Goal: Task Accomplishment & Management: Manage account settings

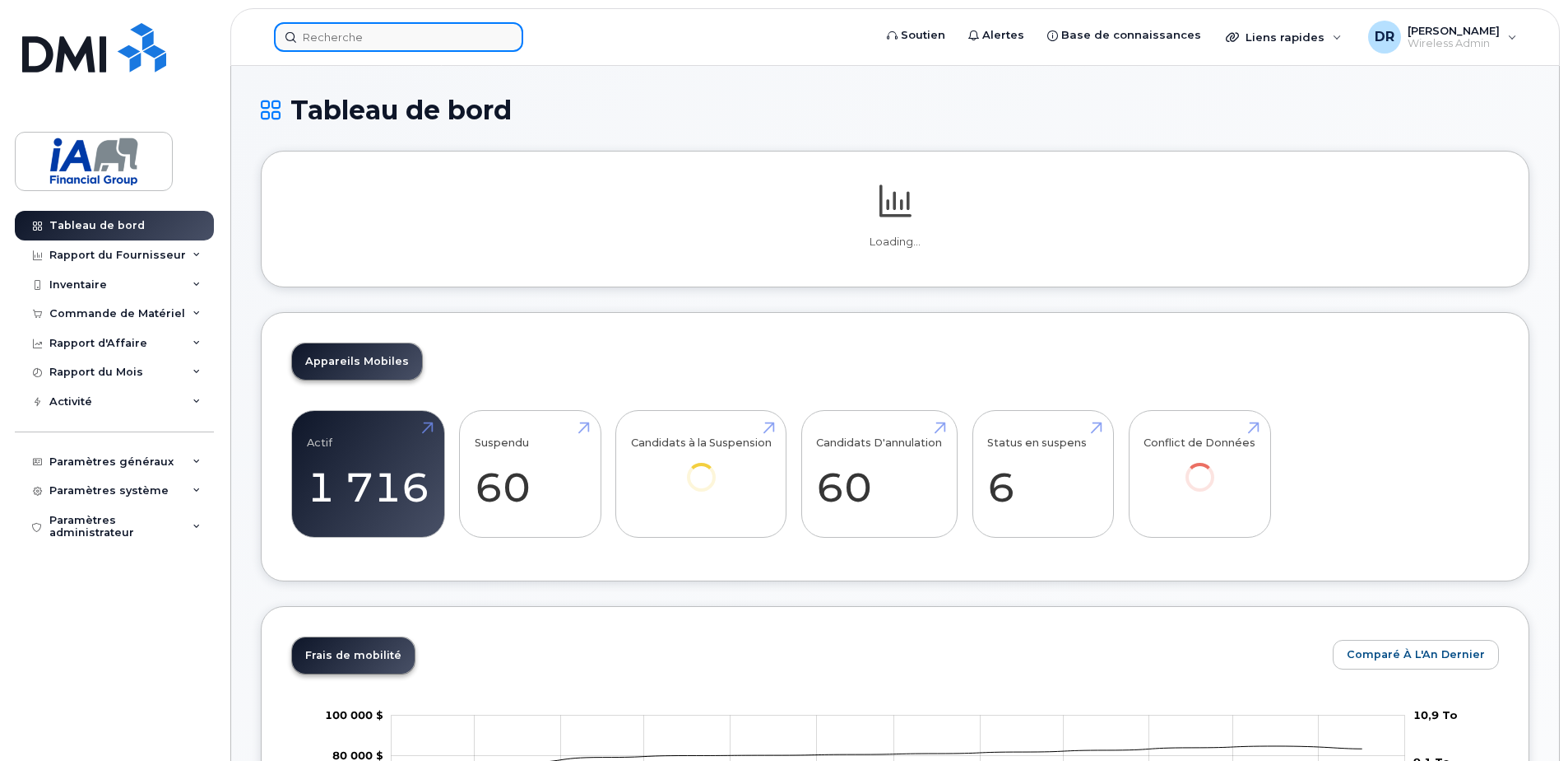
click at [349, 42] on input at bounding box center [398, 37] width 249 height 30
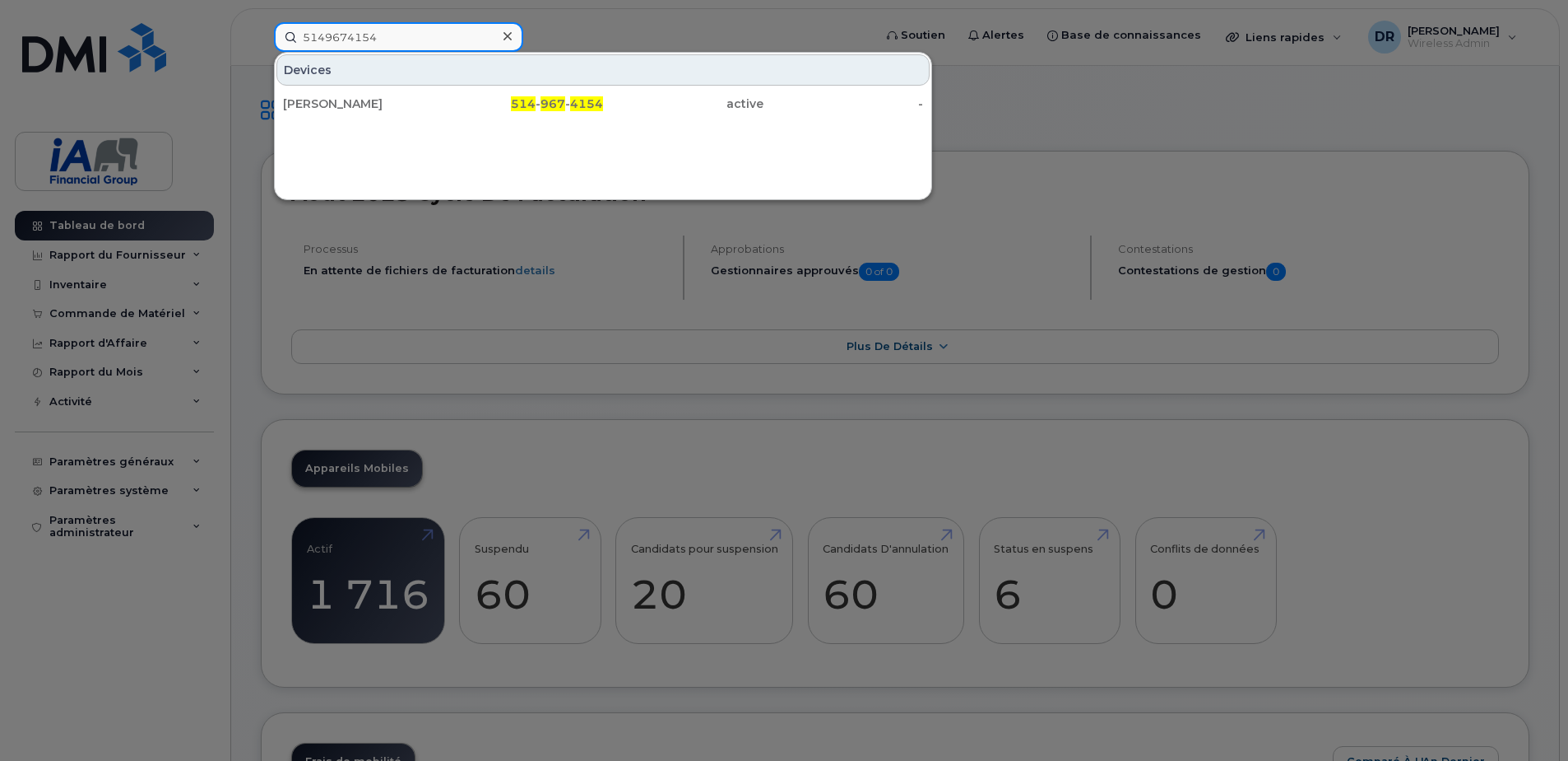
type input "5149674154"
click at [375, 85] on div "Devices [PERSON_NAME] 514 - 967 - 4154 active -" at bounding box center [603, 86] width 657 height 67
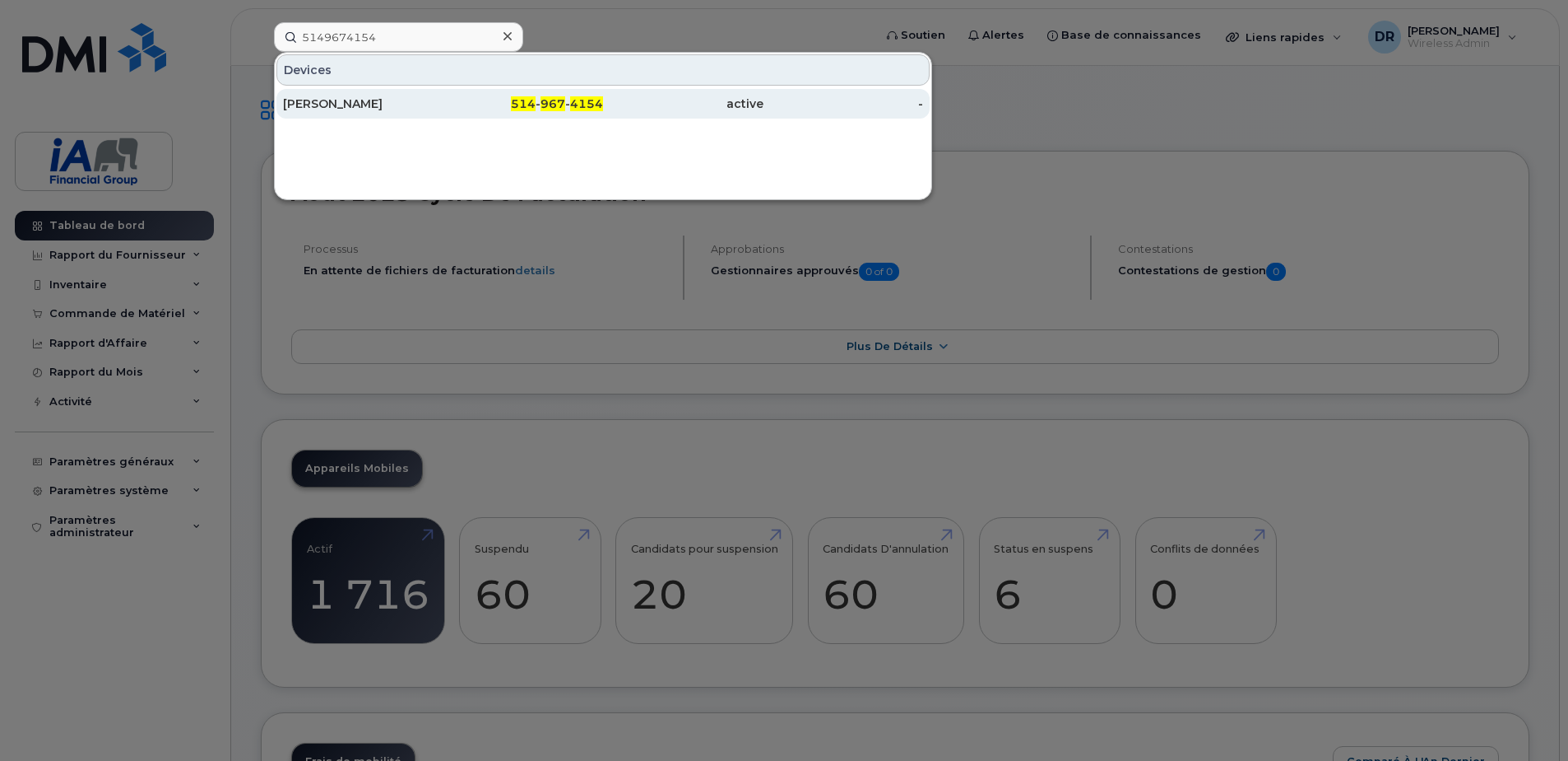
click at [381, 104] on div "[PERSON_NAME]" at bounding box center [363, 103] width 160 height 16
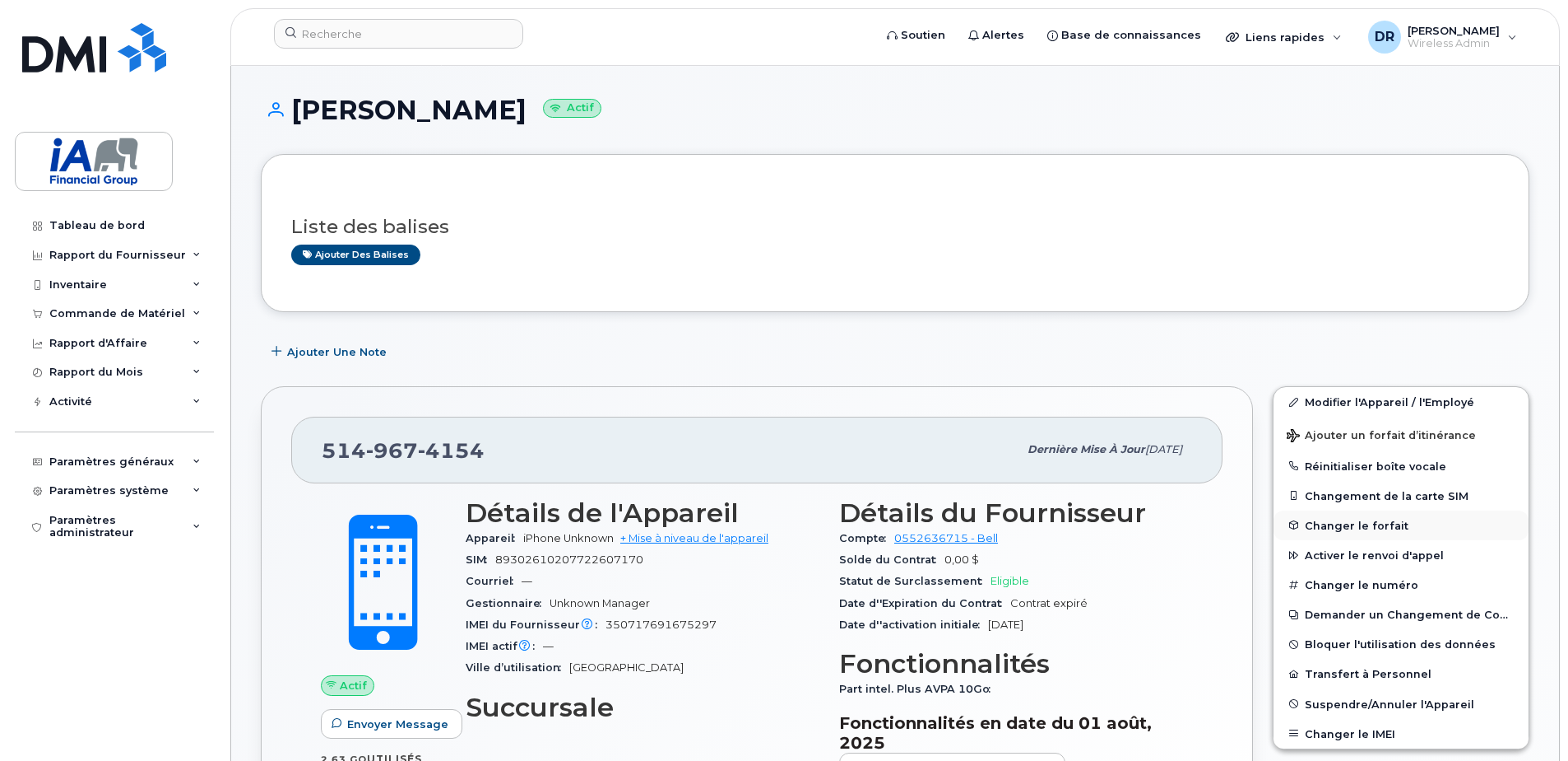
click at [1340, 526] on span "Changer le forfait" at bounding box center [1357, 525] width 104 height 12
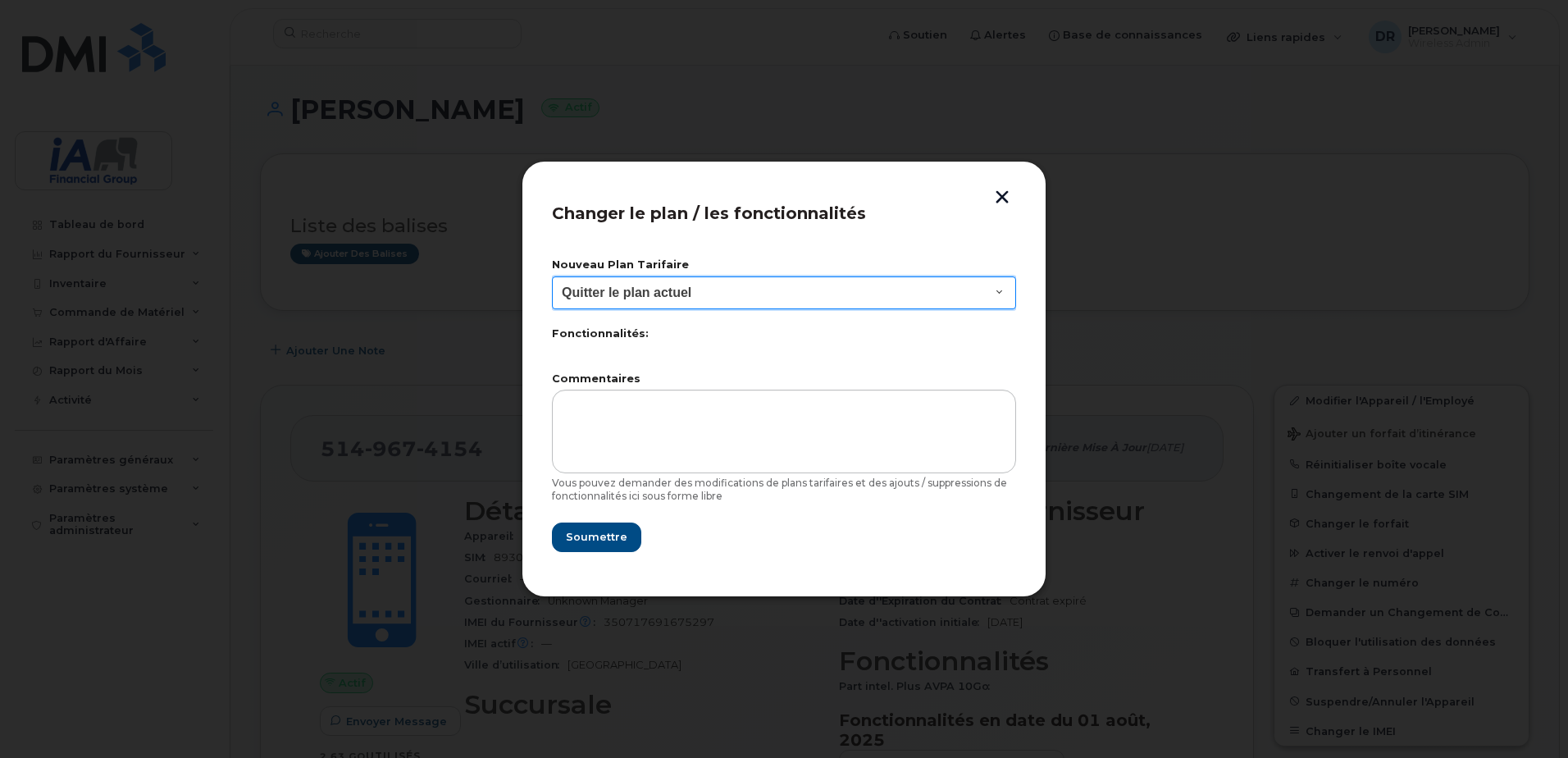
click at [996, 287] on select "Quitter le plan actuel BYOD Smartshare Plus NA 10GB 30 Smartshare Plus 10GB Dat…" at bounding box center [784, 292] width 464 height 33
click at [911, 222] on header "Changer le plan / les fonctionnalités" at bounding box center [784, 218] width 464 height 54
click at [999, 196] on button "button" at bounding box center [1002, 199] width 25 height 17
